Goal: Task Accomplishment & Management: Complete application form

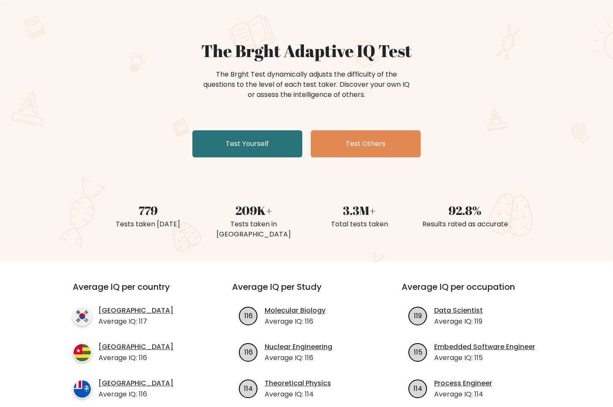
scroll to position [85, 0]
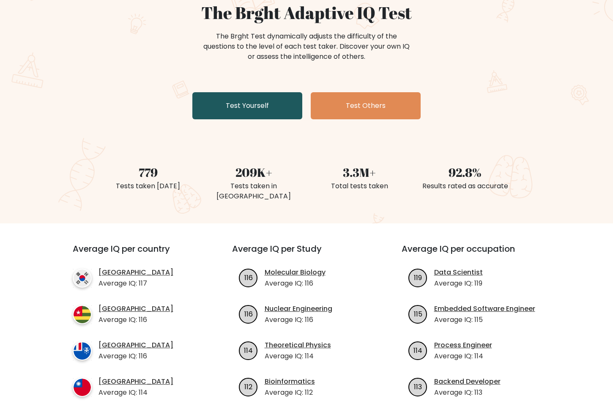
click at [244, 107] on link "Test Yourself" at bounding box center [247, 105] width 110 height 27
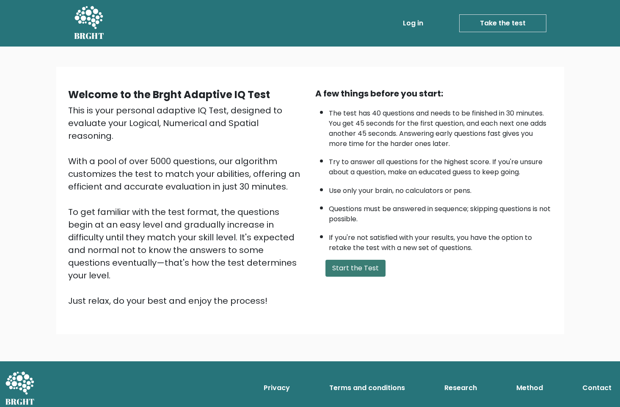
click at [339, 268] on button "Start the Test" at bounding box center [355, 268] width 60 height 17
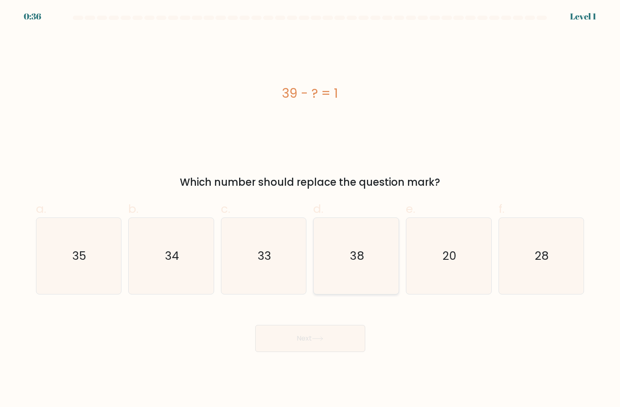
click at [345, 266] on icon "38" at bounding box center [356, 256] width 76 height 76
click at [310, 209] on input "d. 38" at bounding box center [310, 205] width 0 height 5
radio input "true"
click at [314, 337] on icon at bounding box center [317, 338] width 11 height 5
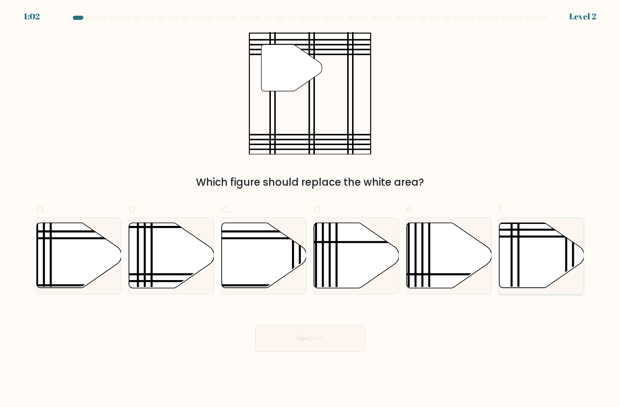
click at [525, 257] on icon at bounding box center [541, 255] width 85 height 65
click at [310, 209] on input "f." at bounding box center [310, 205] width 0 height 5
radio input "true"
click at [322, 335] on button "Next" at bounding box center [310, 338] width 110 height 27
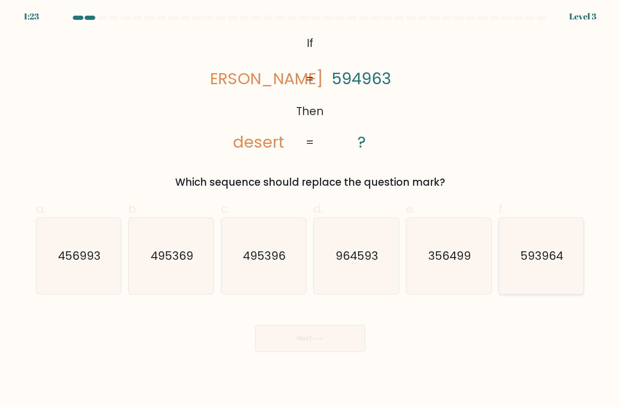
click at [537, 262] on text "593964" at bounding box center [541, 256] width 43 height 16
click at [310, 209] on input "f. 593964" at bounding box center [310, 205] width 0 height 5
radio input "true"
click at [320, 334] on button "Next" at bounding box center [310, 338] width 110 height 27
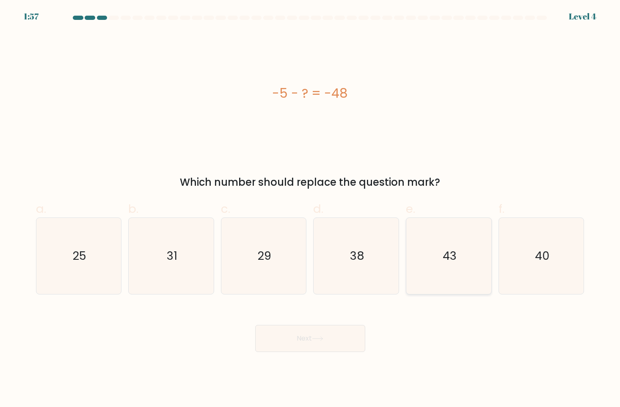
click at [447, 266] on icon "43" at bounding box center [449, 256] width 76 height 76
click at [310, 209] on input "e. 43" at bounding box center [310, 205] width 0 height 5
radio input "true"
click at [320, 338] on icon at bounding box center [317, 338] width 11 height 5
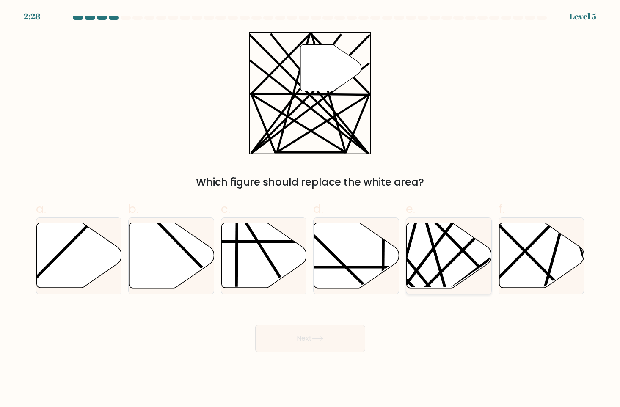
click at [428, 269] on icon at bounding box center [448, 255] width 85 height 65
click at [310, 209] on input "e." at bounding box center [310, 205] width 0 height 5
radio input "true"
click at [333, 335] on button "Next" at bounding box center [310, 338] width 110 height 27
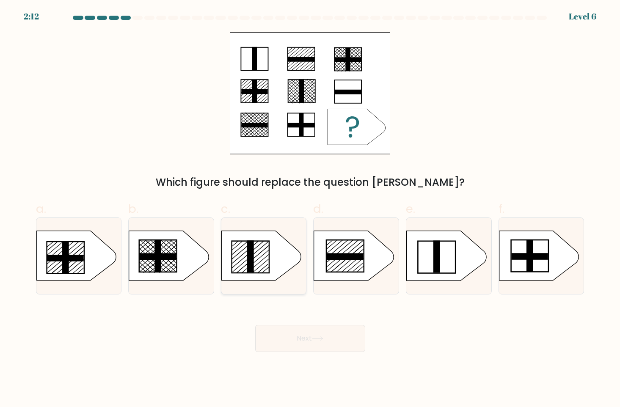
click at [270, 266] on icon at bounding box center [261, 255] width 80 height 49
click at [310, 209] on input "c." at bounding box center [310, 205] width 0 height 5
radio input "true"
click at [309, 334] on button "Next" at bounding box center [310, 338] width 110 height 27
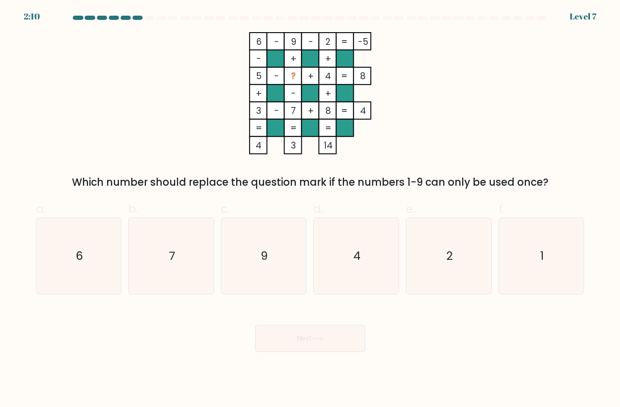
click at [315, 344] on button "Next" at bounding box center [310, 338] width 110 height 27
drag, startPoint x: 550, startPoint y: 247, endPoint x: 544, endPoint y: 251, distance: 7.4
click at [550, 247] on icon "1" at bounding box center [541, 256] width 76 height 76
click at [310, 209] on input "f. 1" at bounding box center [310, 205] width 0 height 5
radio input "true"
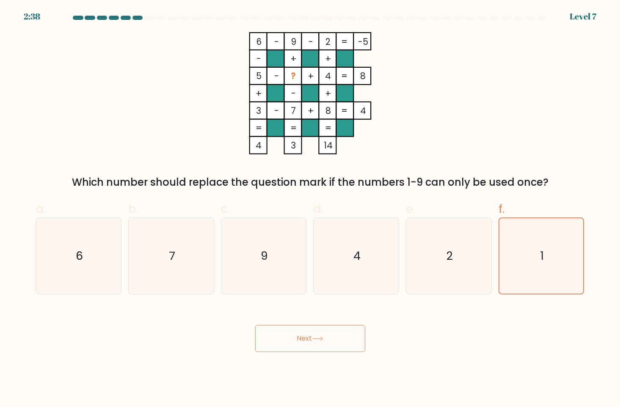
drag, startPoint x: 320, startPoint y: 356, endPoint x: 323, endPoint y: 350, distance: 6.5
click at [320, 355] on body "2:38 Level 7" at bounding box center [310, 203] width 620 height 407
click at [325, 346] on button "Next" at bounding box center [310, 338] width 110 height 27
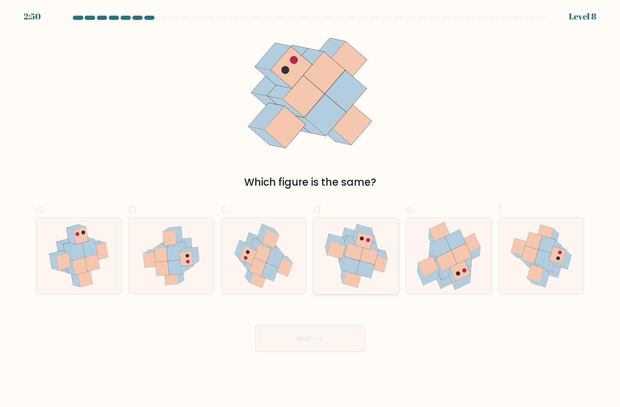
click at [372, 246] on icon at bounding box center [369, 244] width 16 height 11
click at [310, 209] on input "d." at bounding box center [310, 205] width 0 height 5
radio input "true"
click at [316, 344] on button "Next" at bounding box center [310, 338] width 110 height 27
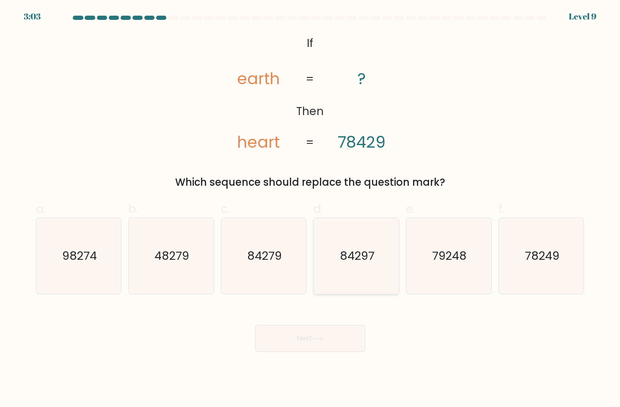
click at [365, 256] on text "84297" at bounding box center [357, 256] width 35 height 16
click at [310, 209] on input "d. 84297" at bounding box center [310, 205] width 0 height 5
radio input "true"
click at [334, 345] on button "Next" at bounding box center [310, 338] width 110 height 27
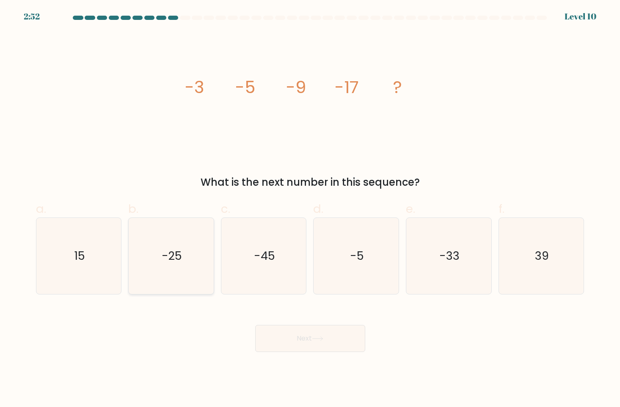
click at [180, 245] on icon "-25" at bounding box center [171, 256] width 76 height 76
click at [310, 209] on input "b. -25" at bounding box center [310, 205] width 0 height 5
radio input "true"
click at [299, 334] on button "Next" at bounding box center [310, 338] width 110 height 27
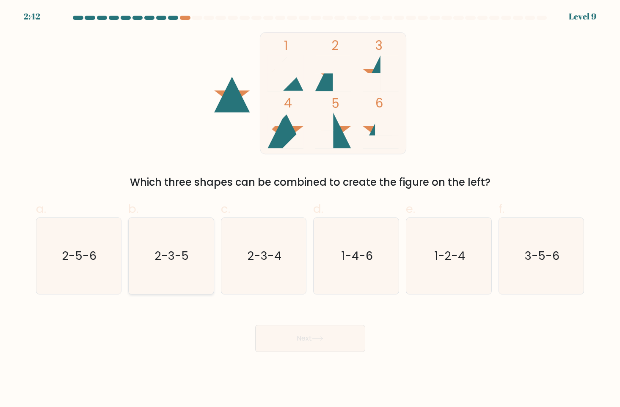
drag, startPoint x: 161, startPoint y: 259, endPoint x: 277, endPoint y: 330, distance: 136.3
click at [161, 259] on text "2-3-5" at bounding box center [172, 256] width 34 height 16
click at [310, 209] on input "b. 2-3-5" at bounding box center [310, 205] width 0 height 5
radio input "true"
click at [305, 338] on button "Next" at bounding box center [310, 338] width 110 height 27
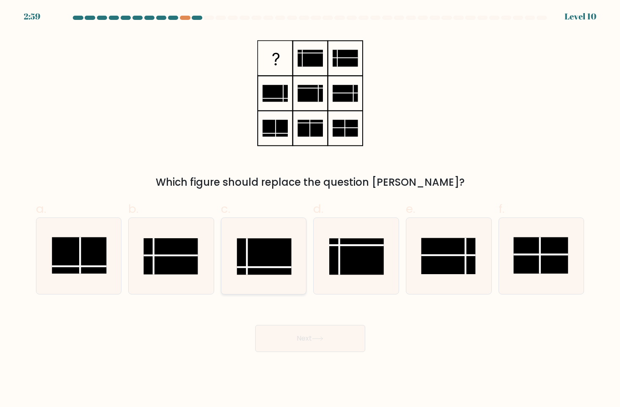
click at [263, 260] on rect at bounding box center [264, 256] width 54 height 36
click at [310, 209] on input "c." at bounding box center [310, 205] width 0 height 5
radio input "true"
click at [291, 332] on button "Next" at bounding box center [310, 338] width 110 height 27
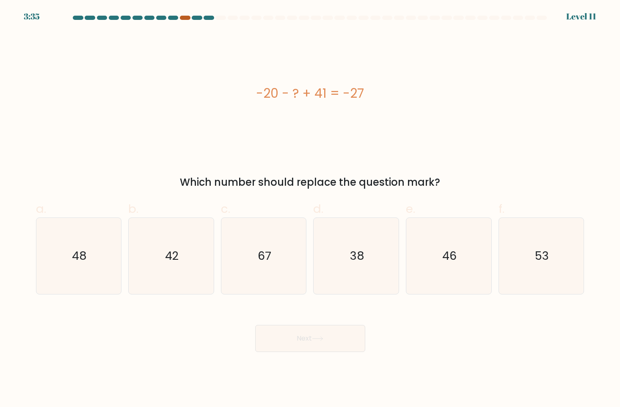
click at [187, 16] on div at bounding box center [185, 18] width 10 height 4
click at [188, 20] on div at bounding box center [310, 20] width 558 height 8
click at [188, 19] on div at bounding box center [185, 18] width 10 height 4
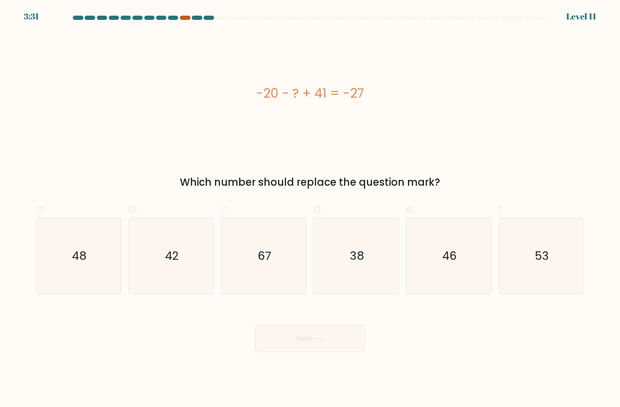
click at [188, 19] on div at bounding box center [185, 18] width 10 height 4
click at [181, 17] on div at bounding box center [185, 18] width 10 height 4
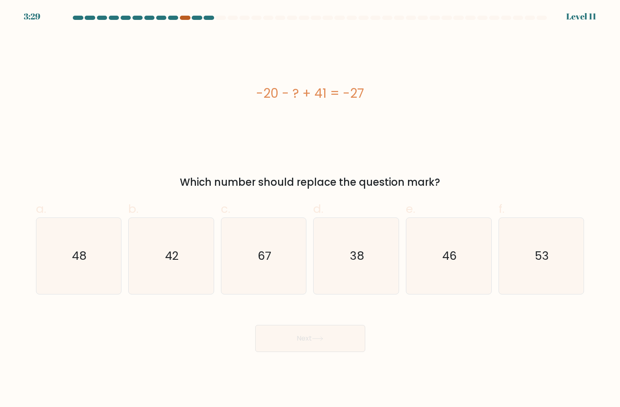
click at [181, 17] on div at bounding box center [185, 18] width 10 height 4
click at [57, 245] on icon "48" at bounding box center [79, 256] width 76 height 76
click at [310, 209] on input "a. 48" at bounding box center [310, 205] width 0 height 5
radio input "true"
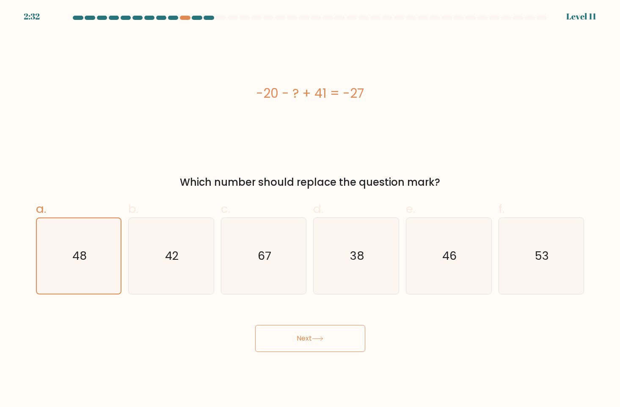
click at [288, 337] on button "Next" at bounding box center [310, 338] width 110 height 27
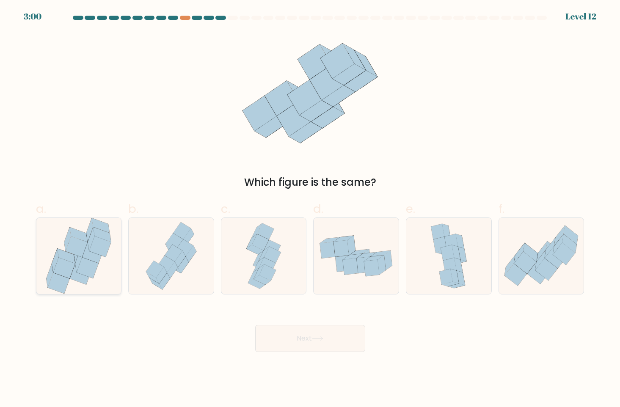
click at [82, 233] on icon at bounding box center [78, 234] width 18 height 15
click at [310, 209] on input "a." at bounding box center [310, 205] width 0 height 5
radio input "true"
click at [340, 345] on button "Next" at bounding box center [310, 338] width 110 height 27
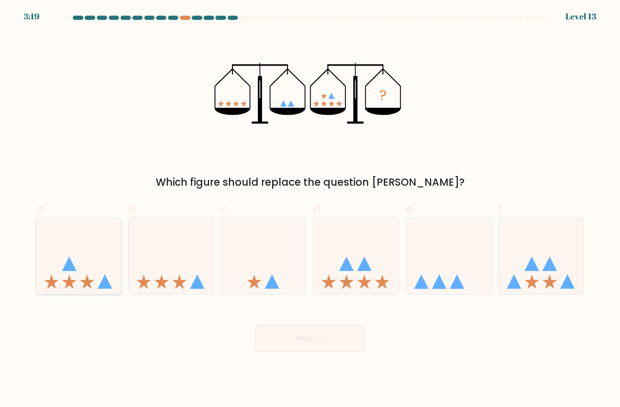
click at [94, 269] on icon at bounding box center [78, 256] width 85 height 70
click at [310, 209] on input "a." at bounding box center [310, 205] width 0 height 5
radio input "true"
click at [305, 336] on button "Next" at bounding box center [310, 338] width 110 height 27
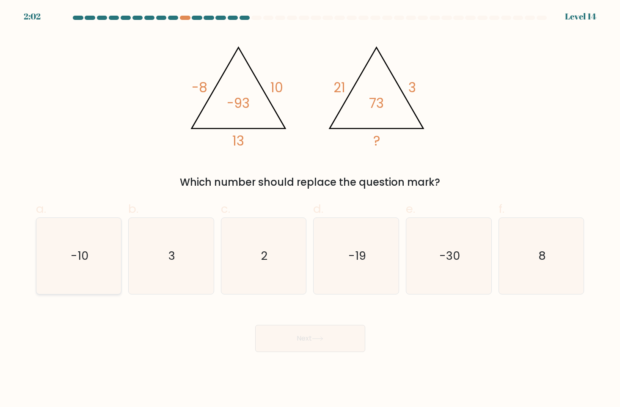
click at [89, 265] on icon "-10" at bounding box center [79, 256] width 76 height 76
click at [310, 209] on input "a. -10" at bounding box center [310, 205] width 0 height 5
radio input "true"
click at [321, 326] on button "Next" at bounding box center [310, 338] width 110 height 27
click at [312, 339] on button "Next" at bounding box center [310, 338] width 110 height 27
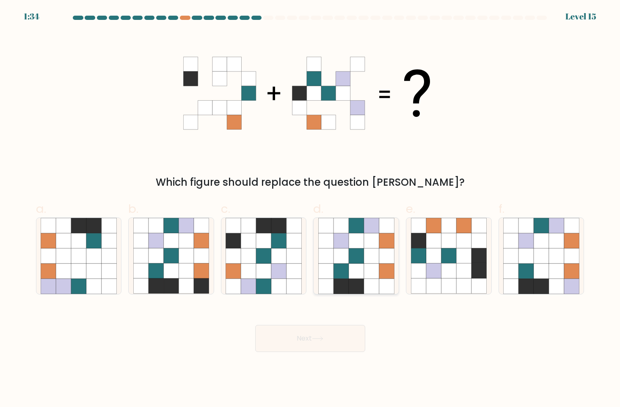
click at [361, 251] on icon at bounding box center [355, 255] width 15 height 15
click at [310, 209] on input "d." at bounding box center [310, 205] width 0 height 5
radio input "true"
click at [315, 338] on icon at bounding box center [317, 338] width 11 height 5
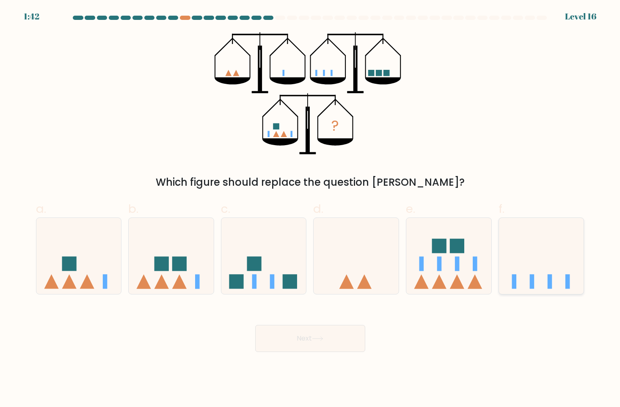
click at [541, 260] on icon at bounding box center [541, 256] width 85 height 70
click at [310, 209] on input "f." at bounding box center [310, 205] width 0 height 5
radio input "true"
click at [335, 340] on button "Next" at bounding box center [310, 338] width 110 height 27
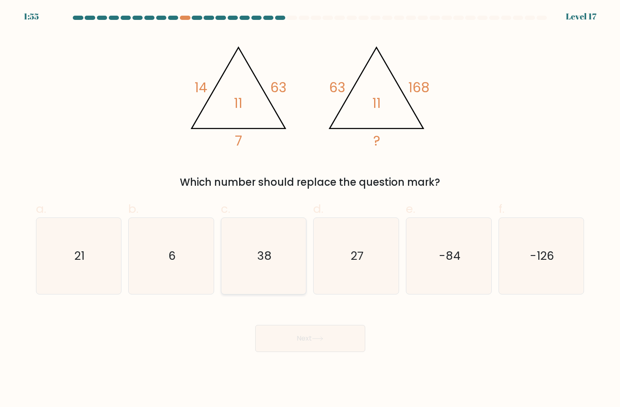
click at [260, 260] on text "38" at bounding box center [264, 256] width 14 height 16
click at [310, 209] on input "c. 38" at bounding box center [310, 205] width 0 height 5
radio input "true"
click at [315, 339] on icon at bounding box center [317, 338] width 11 height 5
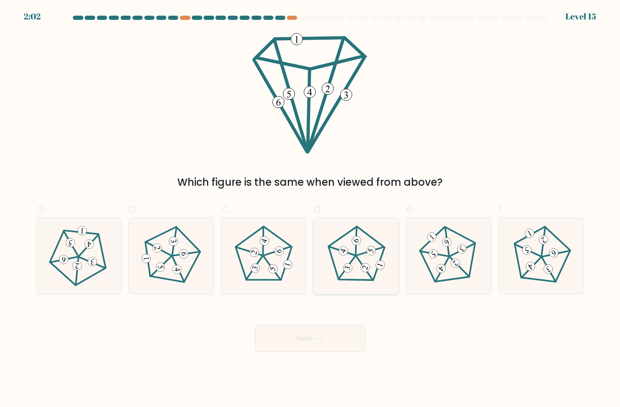
click at [356, 263] on icon at bounding box center [356, 255] width 61 height 61
click at [310, 209] on input "d." at bounding box center [310, 205] width 0 height 5
radio input "true"
click at [323, 336] on icon at bounding box center [317, 338] width 11 height 5
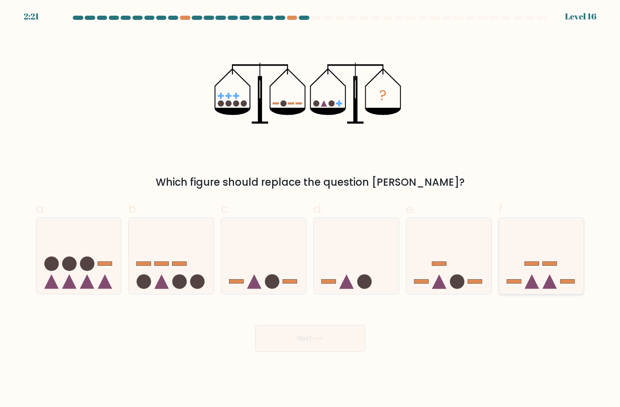
drag, startPoint x: 539, startPoint y: 257, endPoint x: 502, endPoint y: 272, distance: 39.8
click at [536, 258] on icon at bounding box center [541, 256] width 85 height 70
click at [310, 209] on input "f." at bounding box center [310, 205] width 0 height 5
radio input "true"
click at [325, 345] on button "Next" at bounding box center [310, 338] width 110 height 27
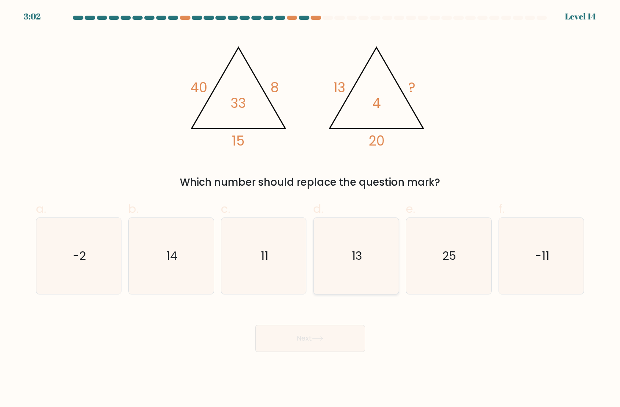
drag, startPoint x: 355, startPoint y: 262, endPoint x: 332, endPoint y: 293, distance: 38.8
click at [355, 262] on text "13" at bounding box center [356, 256] width 11 height 16
click at [310, 209] on input "d. 13" at bounding box center [310, 205] width 0 height 5
radio input "true"
click at [322, 332] on button "Next" at bounding box center [310, 338] width 110 height 27
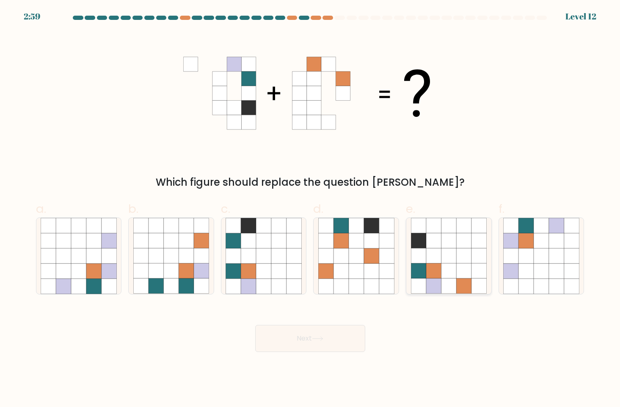
click at [408, 250] on div at bounding box center [449, 255] width 86 height 77
click at [310, 209] on input "e." at bounding box center [310, 205] width 0 height 5
radio input "true"
click at [345, 334] on button "Next" at bounding box center [310, 338] width 110 height 27
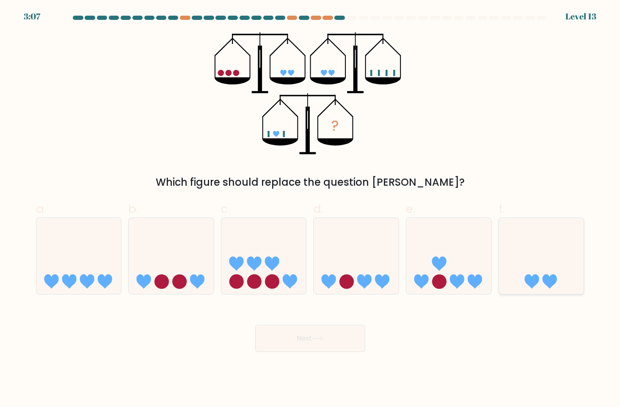
click at [553, 269] on icon at bounding box center [541, 256] width 85 height 70
click at [310, 209] on input "f." at bounding box center [310, 205] width 0 height 5
radio input "true"
click at [336, 337] on button "Next" at bounding box center [310, 338] width 110 height 27
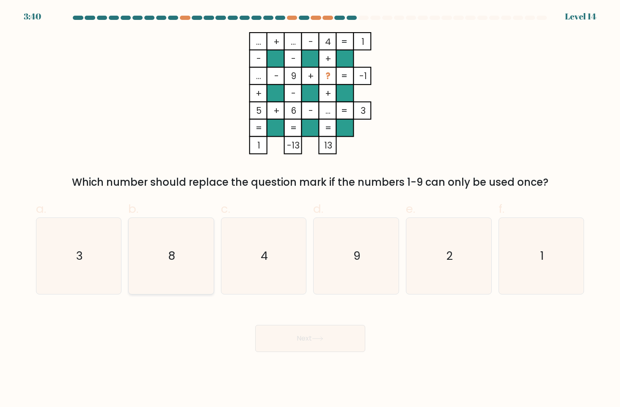
click at [189, 266] on icon "8" at bounding box center [171, 256] width 76 height 76
click at [310, 209] on input "b. 8" at bounding box center [310, 205] width 0 height 5
radio input "true"
click at [324, 345] on button "Next" at bounding box center [310, 338] width 110 height 27
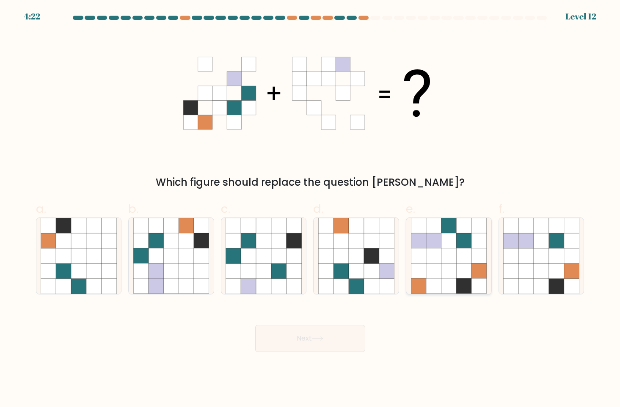
click at [453, 261] on icon at bounding box center [448, 255] width 15 height 15
click at [310, 209] on input "e." at bounding box center [310, 205] width 0 height 5
radio input "true"
click at [197, 228] on icon at bounding box center [201, 225] width 15 height 15
click at [310, 209] on input "b." at bounding box center [310, 205] width 0 height 5
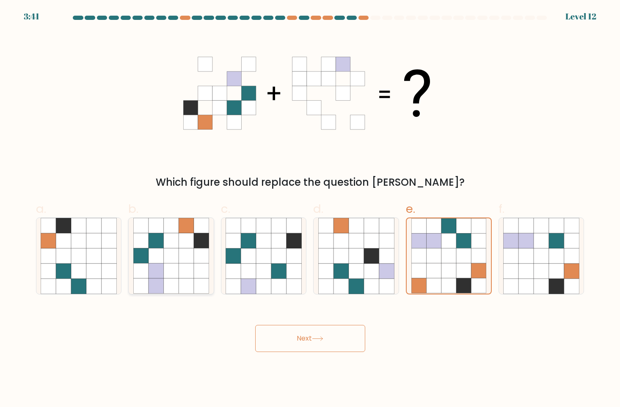
radio input "true"
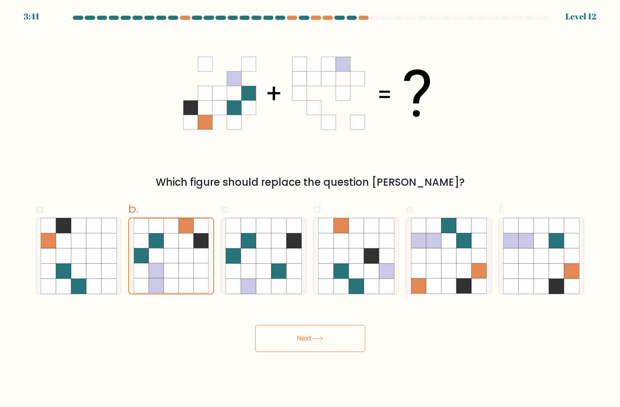
click at [306, 351] on button "Next" at bounding box center [310, 338] width 110 height 27
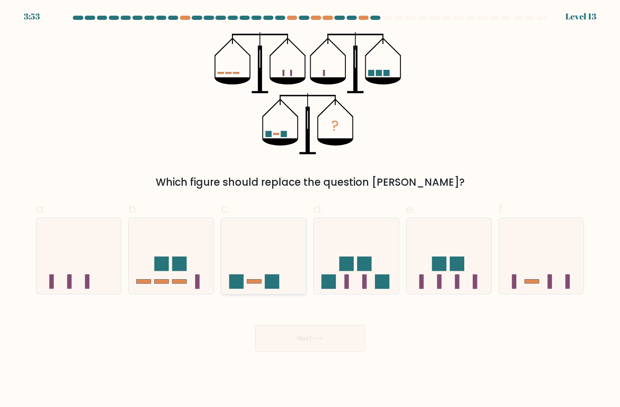
click at [289, 253] on icon at bounding box center [263, 256] width 85 height 70
click at [310, 209] on input "c." at bounding box center [310, 205] width 0 height 5
radio input "true"
click at [326, 343] on button "Next" at bounding box center [310, 338] width 110 height 27
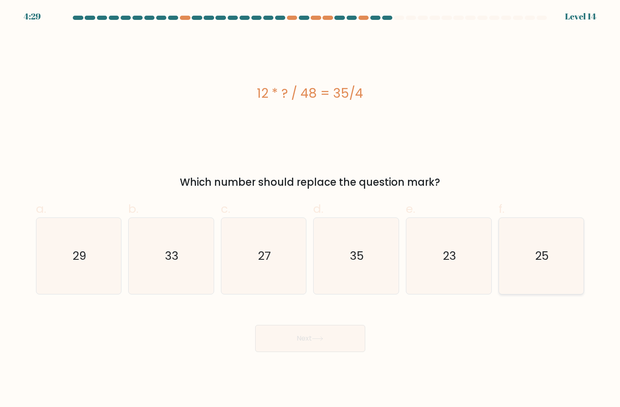
click at [524, 254] on icon "25" at bounding box center [541, 256] width 76 height 76
click at [310, 209] on input "f. 25" at bounding box center [310, 205] width 0 height 5
radio input "true"
drag, startPoint x: 332, startPoint y: 343, endPoint x: 313, endPoint y: 342, distance: 18.6
click at [332, 344] on button "Next" at bounding box center [310, 338] width 110 height 27
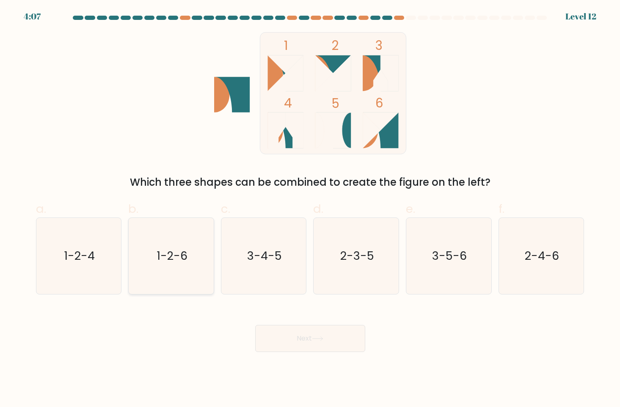
click at [174, 262] on text "1-2-6" at bounding box center [171, 256] width 31 height 16
click at [310, 209] on input "b. 1-2-6" at bounding box center [310, 205] width 0 height 5
radio input "true"
click at [307, 339] on button "Next" at bounding box center [310, 338] width 110 height 27
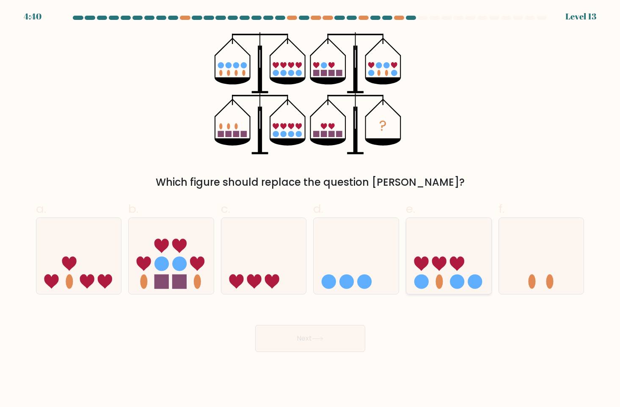
click at [451, 259] on icon at bounding box center [457, 263] width 14 height 14
click at [310, 209] on input "e." at bounding box center [310, 205] width 0 height 5
radio input "true"
click at [310, 340] on button "Next" at bounding box center [310, 338] width 110 height 27
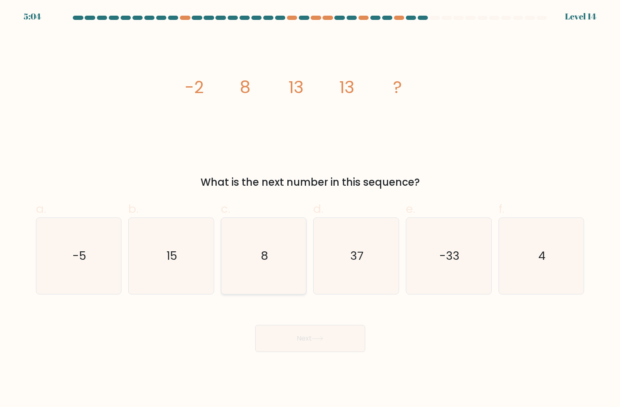
click at [271, 285] on icon "8" at bounding box center [263, 256] width 76 height 76
click at [310, 209] on input "c. 8" at bounding box center [310, 205] width 0 height 5
radio input "true"
click at [303, 334] on button "Next" at bounding box center [310, 338] width 110 height 27
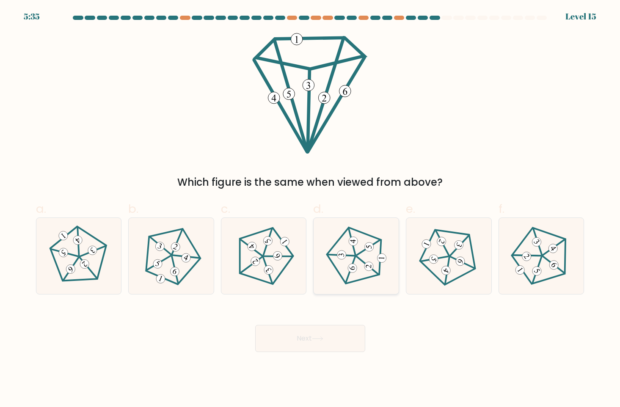
click at [362, 255] on icon at bounding box center [356, 255] width 61 height 61
click at [310, 209] on input "d." at bounding box center [310, 205] width 0 height 5
radio input "true"
click at [295, 338] on button "Next" at bounding box center [310, 338] width 110 height 27
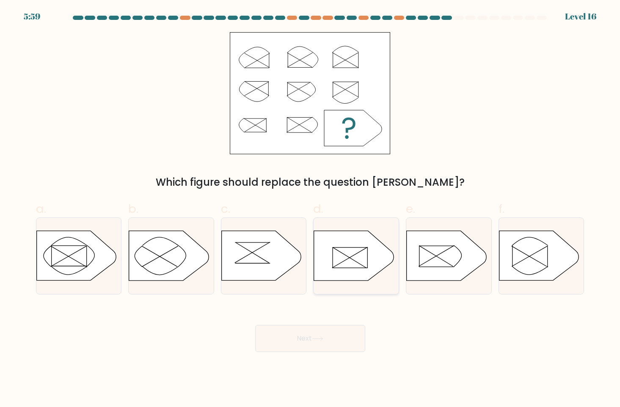
click at [333, 260] on rect at bounding box center [349, 257] width 35 height 20
click at [310, 209] on input "d." at bounding box center [310, 205] width 0 height 5
radio input "true"
click at [291, 336] on button "Next" at bounding box center [310, 338] width 110 height 27
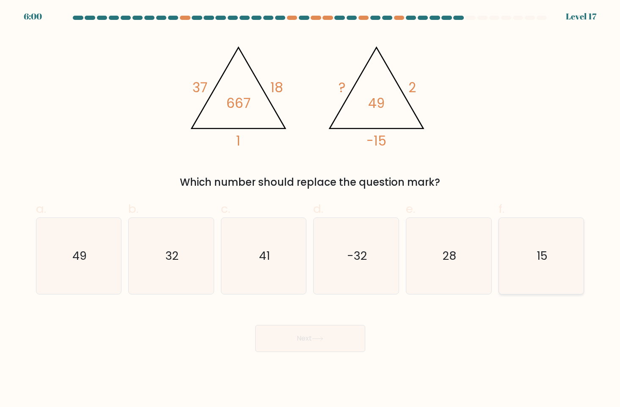
click at [531, 254] on icon "15" at bounding box center [541, 256] width 76 height 76
click at [310, 209] on input "f. 15" at bounding box center [310, 205] width 0 height 5
radio input "true"
click at [299, 349] on button "Next" at bounding box center [310, 338] width 110 height 27
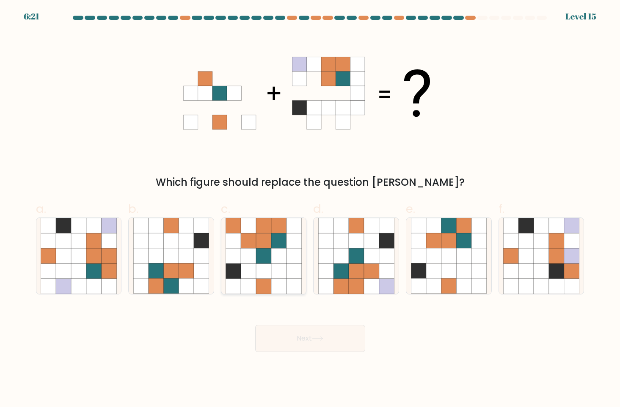
click at [268, 266] on icon at bounding box center [263, 270] width 15 height 15
click at [310, 209] on input "c." at bounding box center [310, 205] width 0 height 5
radio input "true"
click at [323, 337] on icon at bounding box center [317, 338] width 11 height 5
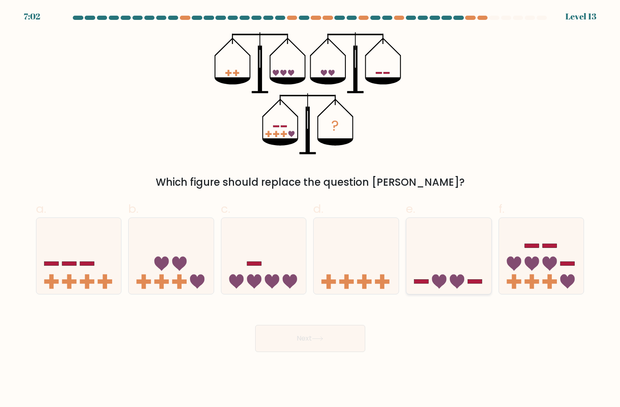
click at [437, 258] on icon at bounding box center [448, 256] width 85 height 70
click at [310, 209] on input "e." at bounding box center [310, 205] width 0 height 5
radio input "true"
click at [331, 343] on button "Next" at bounding box center [310, 338] width 110 height 27
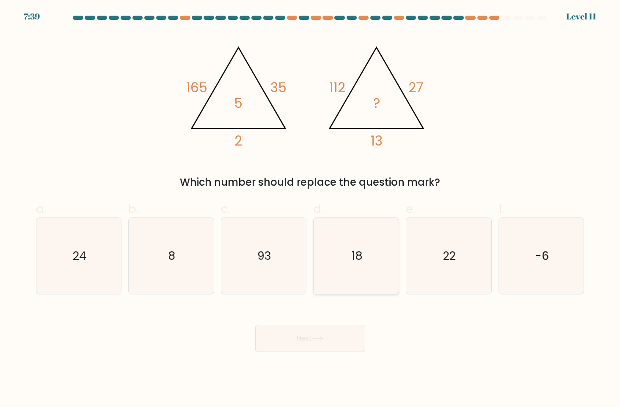
click at [357, 244] on icon "18" at bounding box center [356, 256] width 76 height 76
click at [310, 209] on input "d. 18" at bounding box center [310, 205] width 0 height 5
radio input "true"
click at [357, 244] on icon "18" at bounding box center [355, 255] width 75 height 75
click at [310, 209] on input "d. 18" at bounding box center [310, 205] width 0 height 5
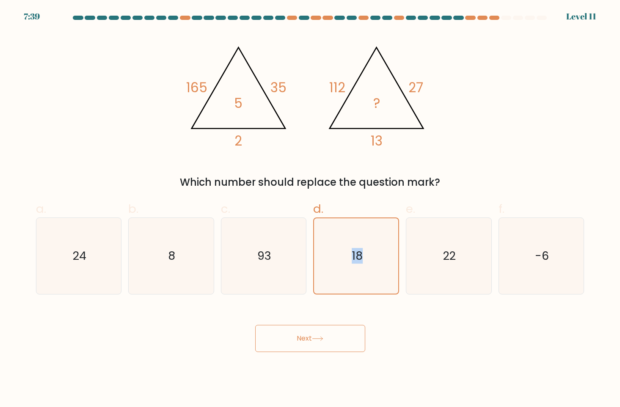
click at [307, 339] on button "Next" at bounding box center [310, 338] width 110 height 27
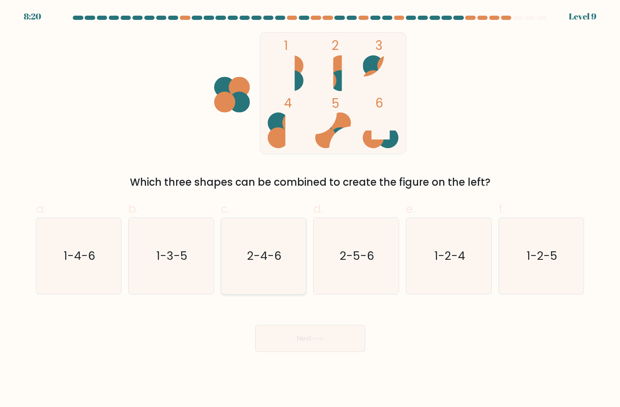
click at [280, 247] on icon "2-4-6" at bounding box center [263, 256] width 76 height 76
click at [310, 209] on input "c. 2-4-6" at bounding box center [310, 205] width 0 height 5
radio input "true"
click at [289, 327] on button "Next" at bounding box center [310, 338] width 110 height 27
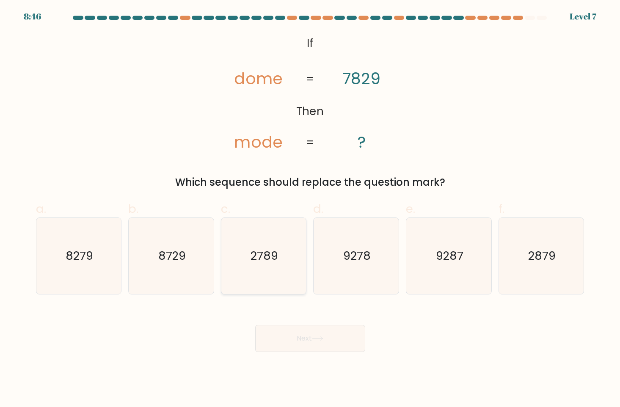
click at [260, 263] on text "2789" at bounding box center [263, 256] width 27 height 16
click at [310, 209] on input "c. 2789" at bounding box center [310, 205] width 0 height 5
radio input "true"
click at [532, 260] on text "2879" at bounding box center [541, 256] width 27 height 16
click at [310, 209] on input "f. 2879" at bounding box center [310, 205] width 0 height 5
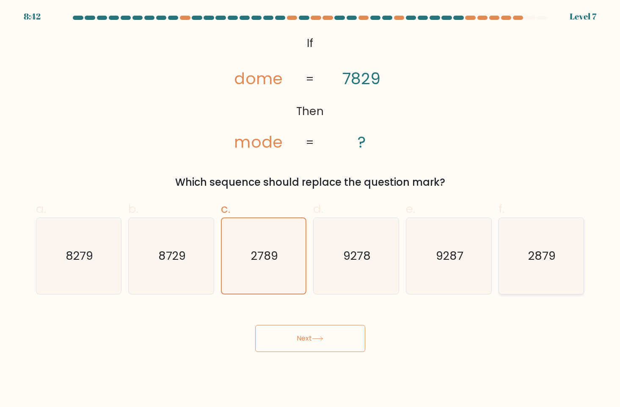
radio input "true"
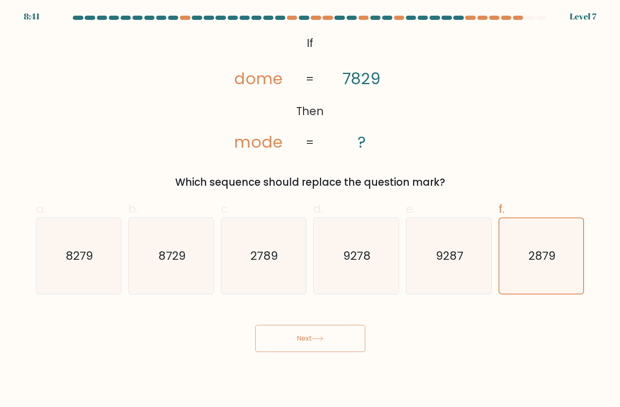
click at [324, 332] on button "Next" at bounding box center [310, 338] width 110 height 27
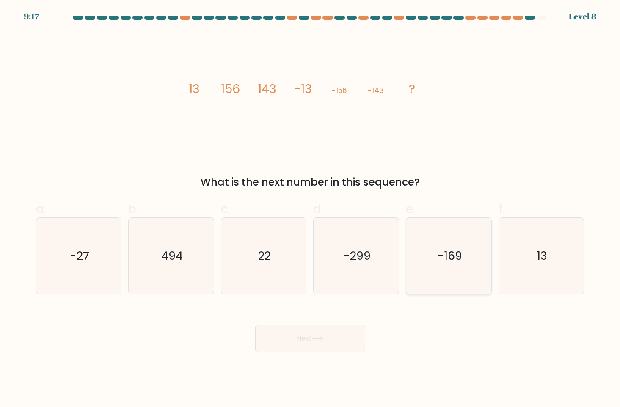
click at [443, 274] on icon "-169" at bounding box center [449, 256] width 76 height 76
click at [310, 209] on input "e. -169" at bounding box center [310, 205] width 0 height 5
radio input "true"
click at [370, 256] on text "-299" at bounding box center [356, 256] width 27 height 16
click at [310, 209] on input "d. -299" at bounding box center [310, 205] width 0 height 5
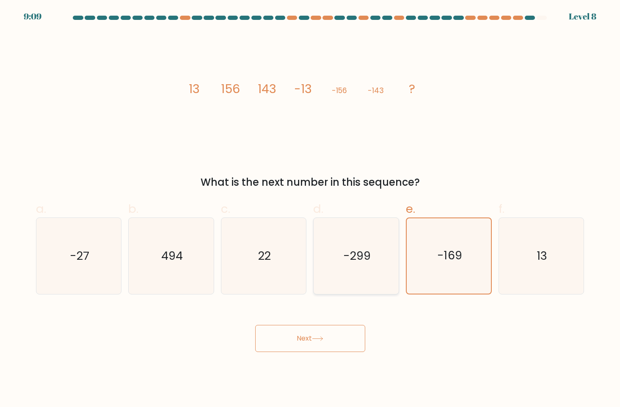
radio input "true"
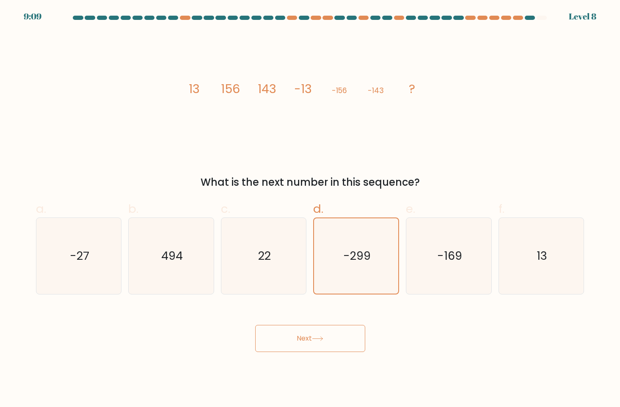
click at [330, 337] on button "Next" at bounding box center [310, 338] width 110 height 27
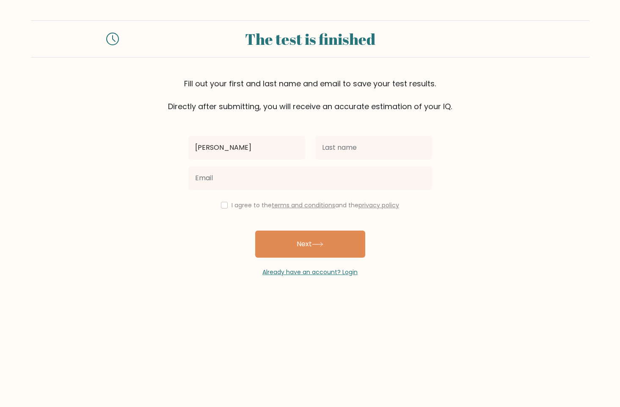
type input "[PERSON_NAME]"
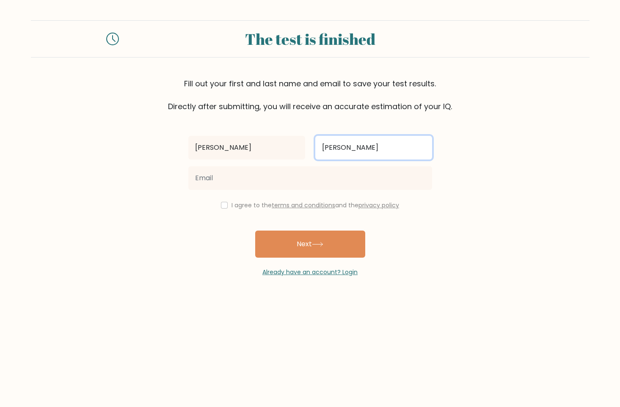
type input "[PERSON_NAME]"
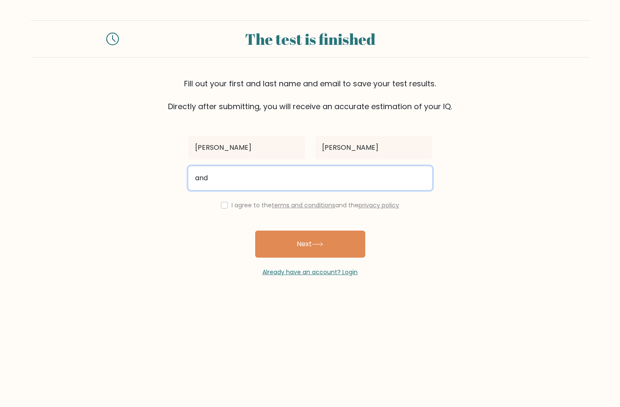
type input "[EMAIL_ADDRESS][DOMAIN_NAME]"
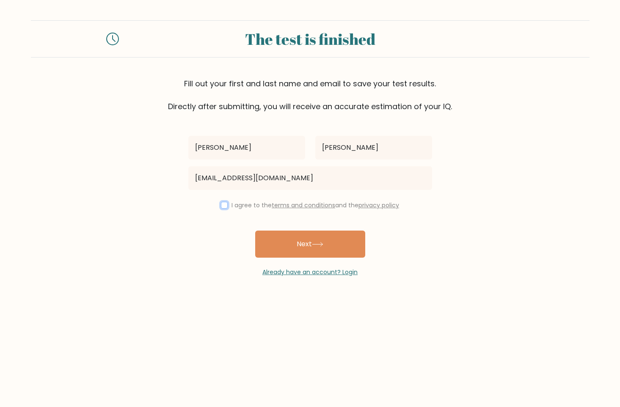
click at [221, 206] on input "checkbox" at bounding box center [224, 205] width 7 height 7
checkbox input "true"
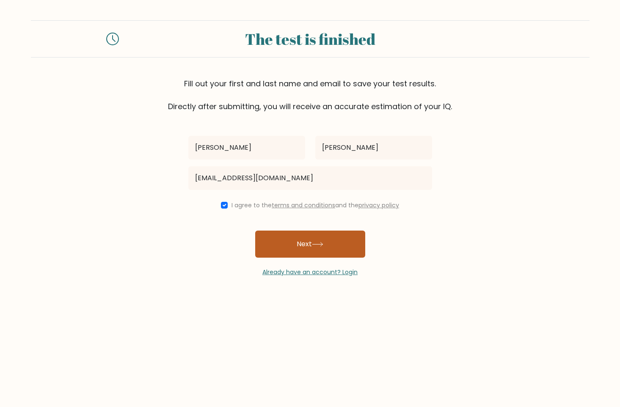
click at [315, 253] on button "Next" at bounding box center [310, 243] width 110 height 27
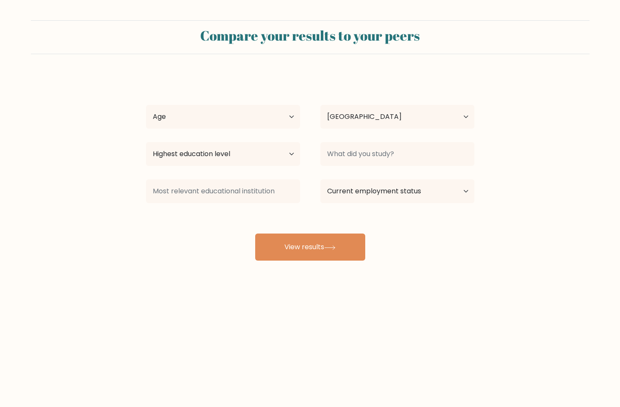
select select "PH"
click at [269, 115] on select "Age Under [DEMOGRAPHIC_DATA] [DEMOGRAPHIC_DATA] [DEMOGRAPHIC_DATA] [DEMOGRAPHIC…" at bounding box center [223, 117] width 154 height 24
select select "25_34"
click at [146, 105] on select "Age Under [DEMOGRAPHIC_DATA] [DEMOGRAPHIC_DATA] [DEMOGRAPHIC_DATA] [DEMOGRAPHIC…" at bounding box center [223, 117] width 154 height 24
click at [291, 150] on select "Highest education level No schooling Primary Lower Secondary Upper Secondary Oc…" at bounding box center [223, 154] width 154 height 24
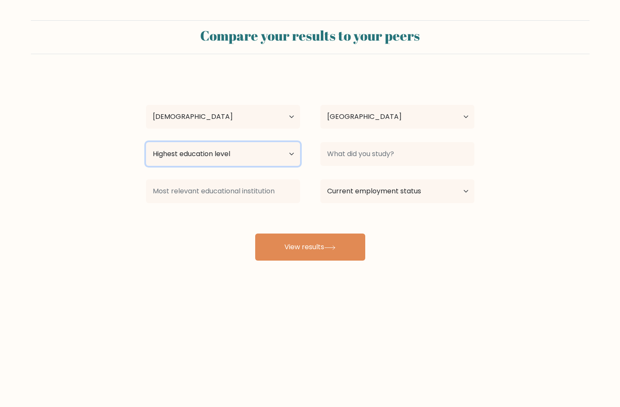
select select "occupation_specific"
click at [146, 142] on select "Highest education level No schooling Primary Lower Secondary Upper Secondary Oc…" at bounding box center [223, 154] width 154 height 24
click at [234, 161] on select "Highest education level No schooling Primary Lower Secondary Upper Secondary Oc…" at bounding box center [223, 154] width 154 height 24
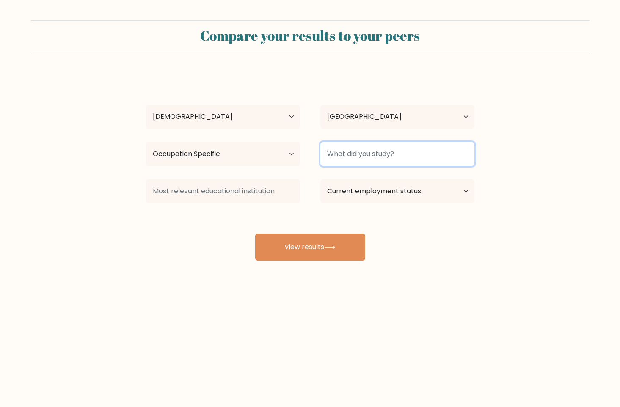
click at [365, 156] on input at bounding box center [397, 154] width 154 height 24
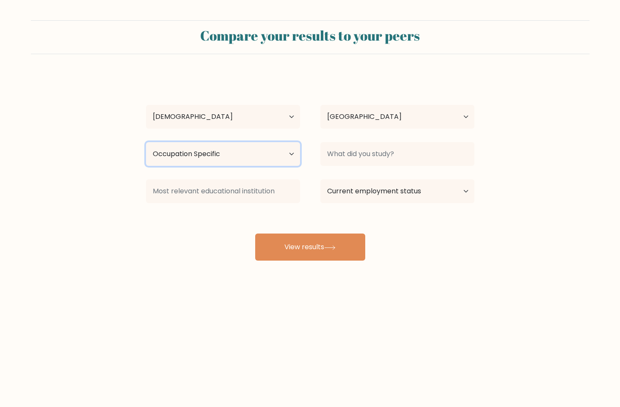
click at [240, 159] on select "Highest education level No schooling Primary Lower Secondary Upper Secondary Oc…" at bounding box center [223, 154] width 154 height 24
click at [146, 142] on select "Highest education level No schooling Primary Lower Secondary Upper Secondary Oc…" at bounding box center [223, 154] width 154 height 24
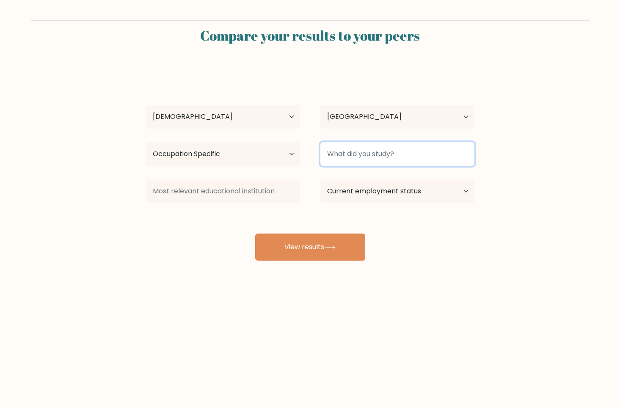
click at [359, 153] on input at bounding box center [397, 154] width 154 height 24
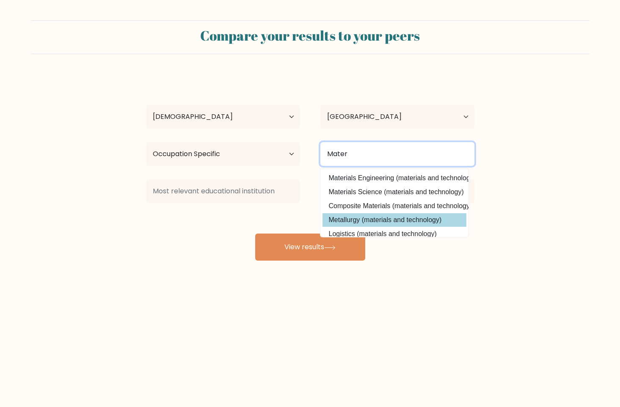
type input "Mater"
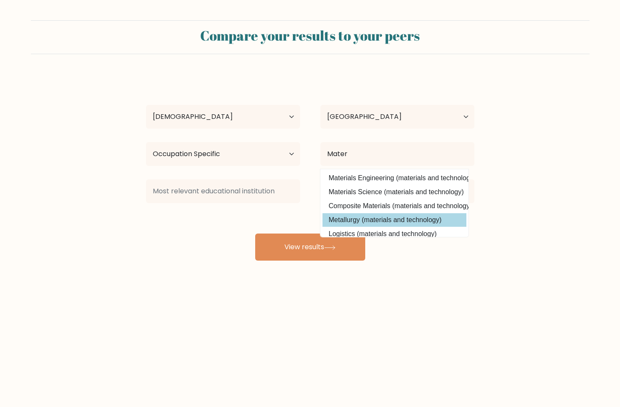
click at [387, 219] on div "Andrie Cortes Age Under 18 years old 18-24 years old 25-34 years old 35-44 year…" at bounding box center [310, 167] width 338 height 186
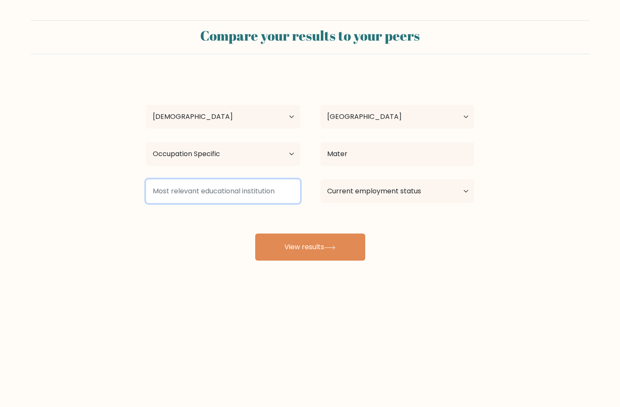
click at [218, 198] on input at bounding box center [223, 191] width 154 height 24
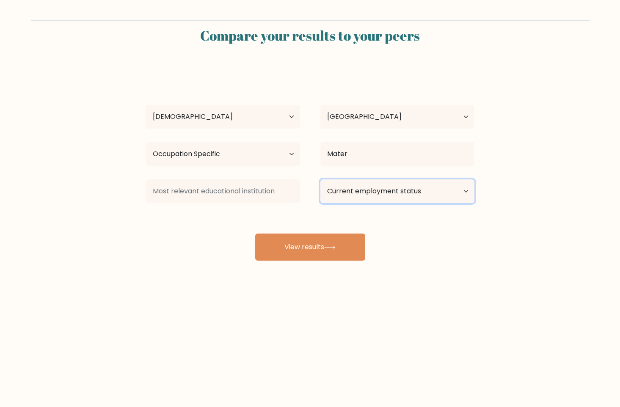
click at [384, 191] on select "Current employment status Employed Student Retired Other / prefer not to answer" at bounding box center [397, 191] width 154 height 24
select select "other"
click at [320, 179] on select "Current employment status Employed Student Retired Other / prefer not to answer" at bounding box center [397, 191] width 154 height 24
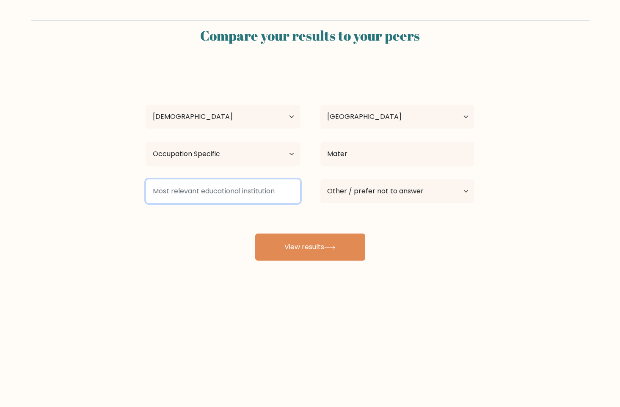
click at [242, 195] on input at bounding box center [223, 191] width 154 height 24
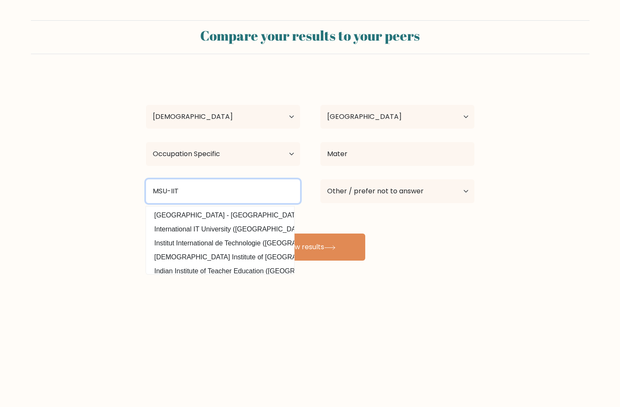
type input "MSU-IIT"
click at [255, 233] on button "View results" at bounding box center [310, 246] width 110 height 27
